Goal: Obtain resource: Download file/media

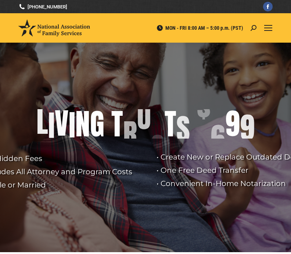
click at [270, 27] on div "Mobile menu icon" at bounding box center [268, 28] width 8 height 6
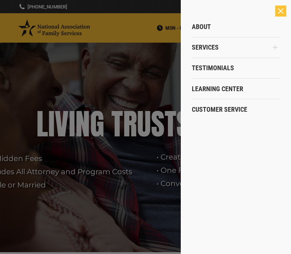
click at [223, 26] on link "About" at bounding box center [236, 27] width 89 height 21
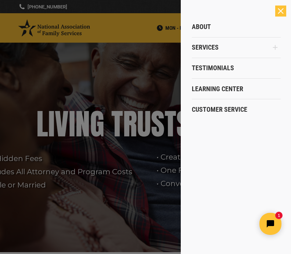
click at [232, 87] on span "Learning Center" at bounding box center [217, 89] width 51 height 8
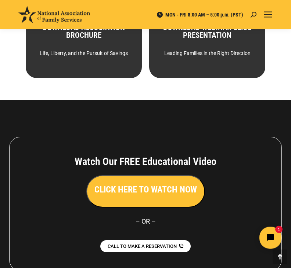
scroll to position [650, 0]
click at [238, 47] on div "DOWNLOAD WEBINAR SLIDE PRESENTATION Leading Families in the Right Direction" at bounding box center [207, 26] width 116 height 103
click at [224, 15] on span "DOWNLOAD NOW" at bounding box center [206, 9] width 51 height 12
